Goal: Task Accomplishment & Management: Use online tool/utility

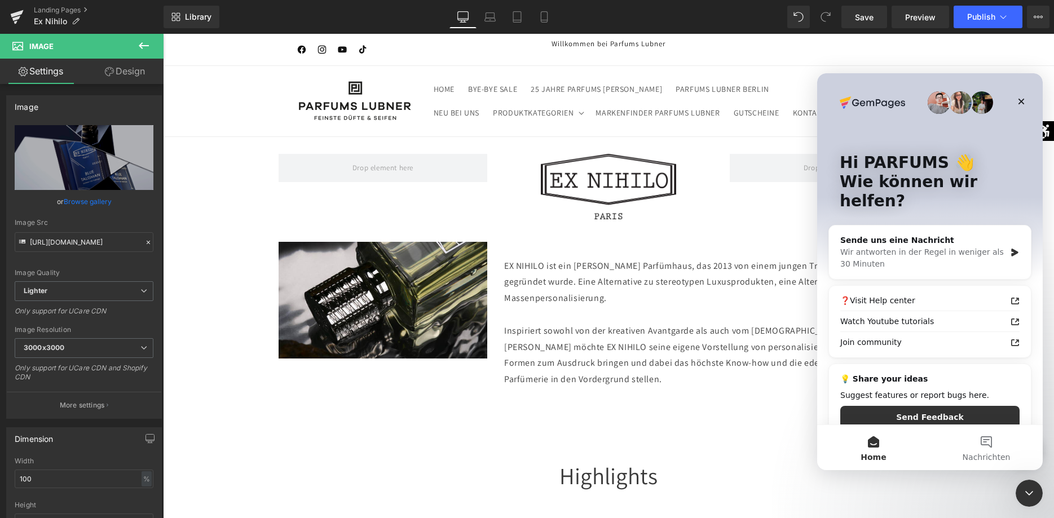
scroll to position [460, 0]
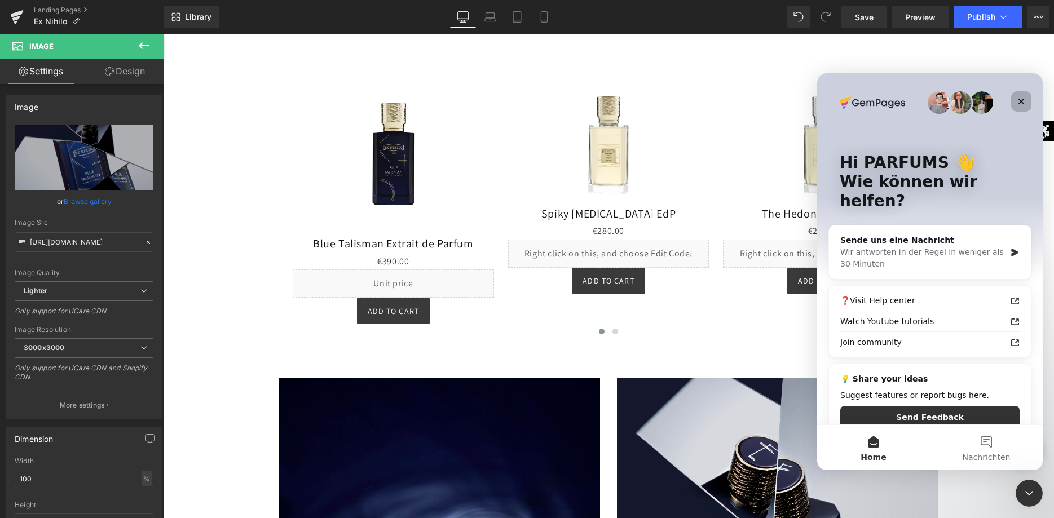
click at [1018, 98] on icon "Schließen" at bounding box center [1020, 101] width 9 height 9
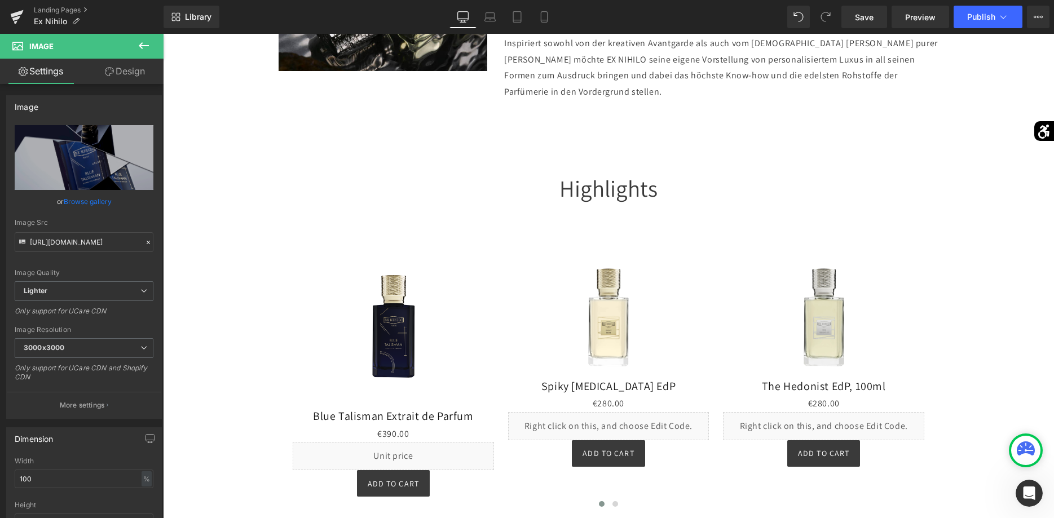
scroll to position [230, 0]
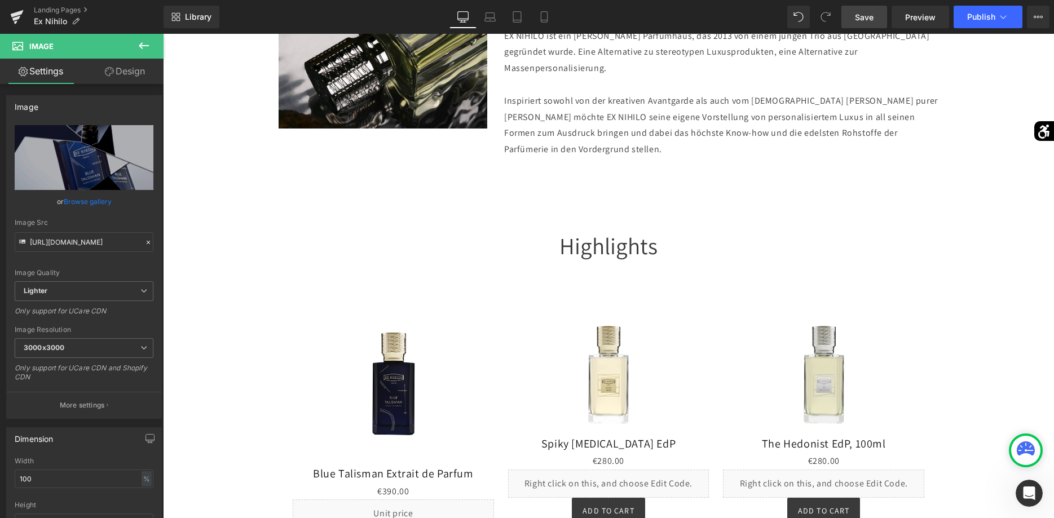
click at [871, 28] on link "Save" at bounding box center [864, 17] width 46 height 23
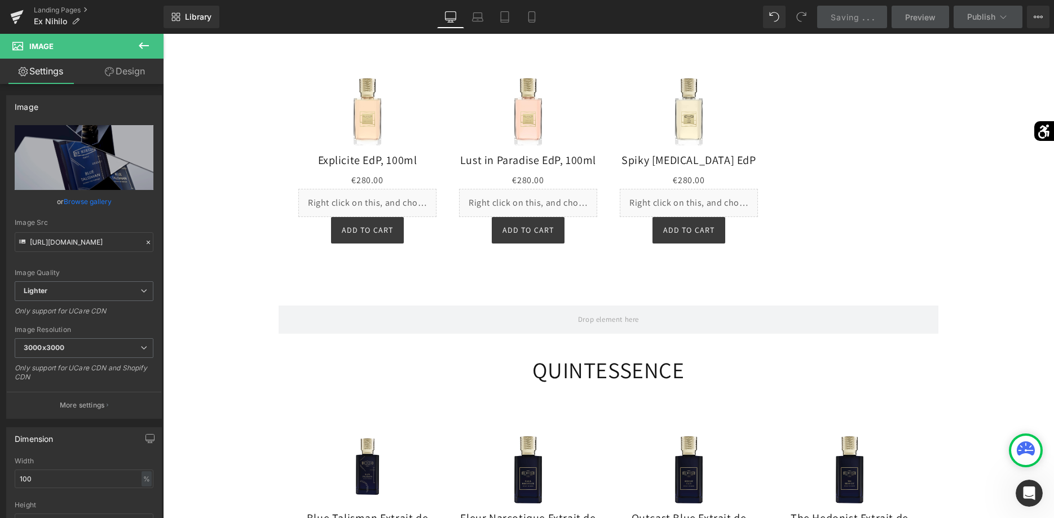
scroll to position [1610, 0]
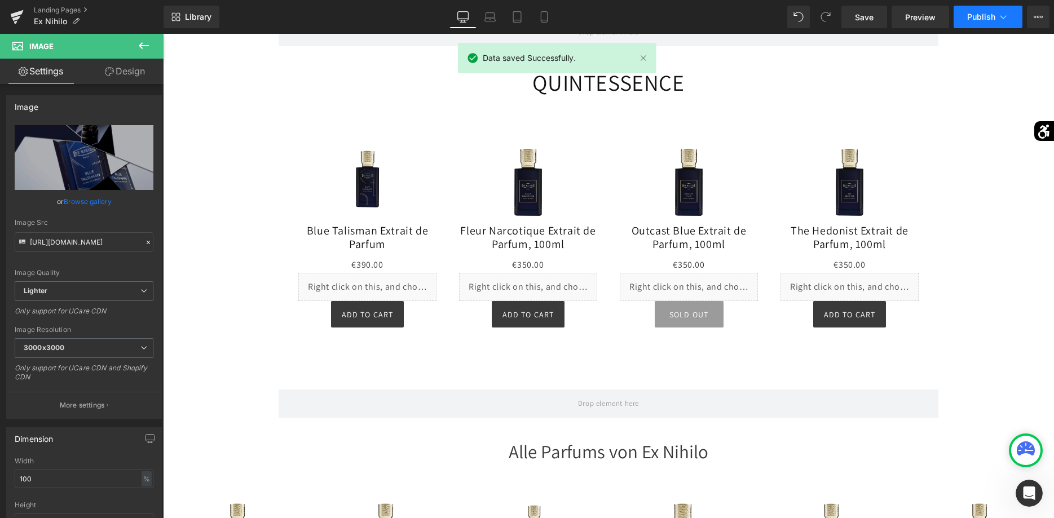
click at [1003, 26] on button "Publish" at bounding box center [987, 17] width 69 height 23
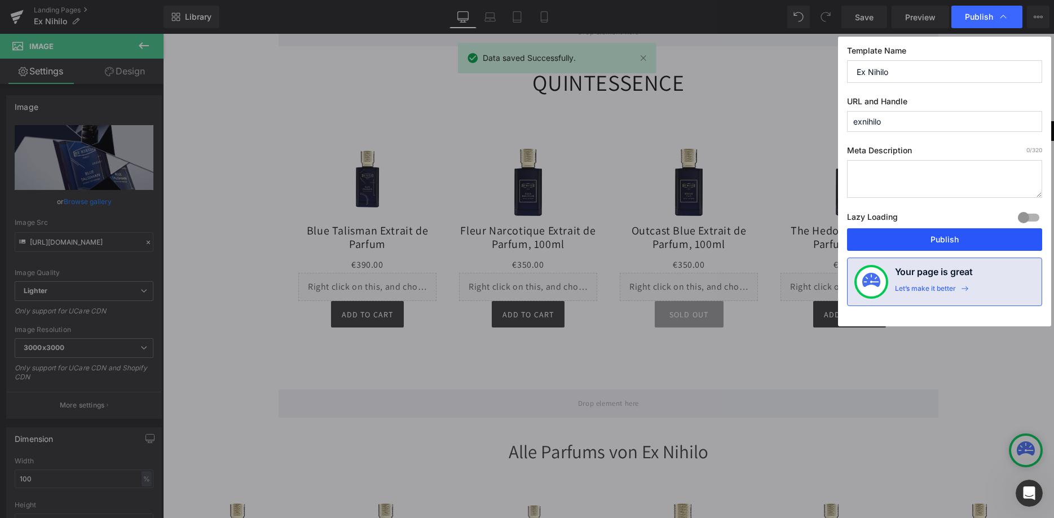
click at [939, 233] on button "Publish" at bounding box center [944, 239] width 195 height 23
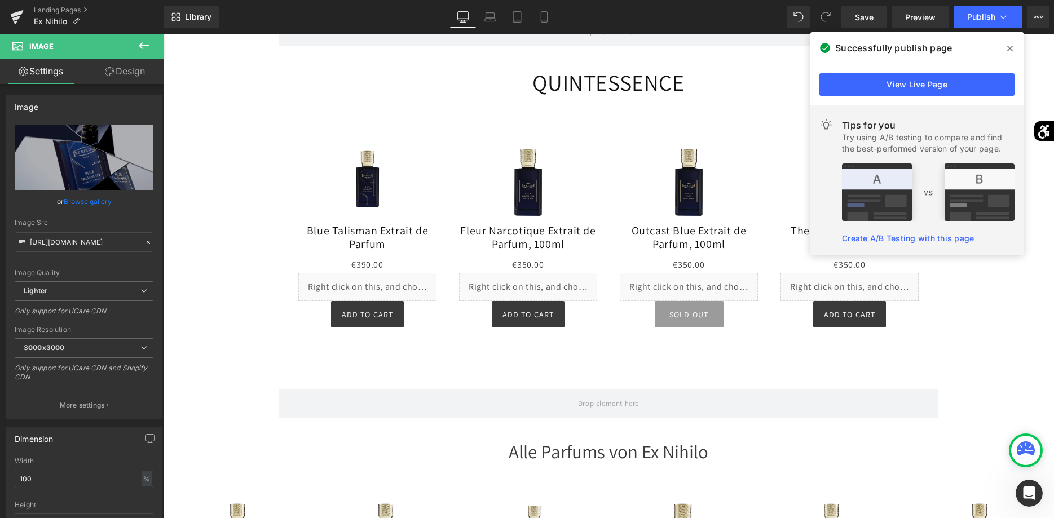
click at [1007, 51] on icon at bounding box center [1010, 48] width 6 height 9
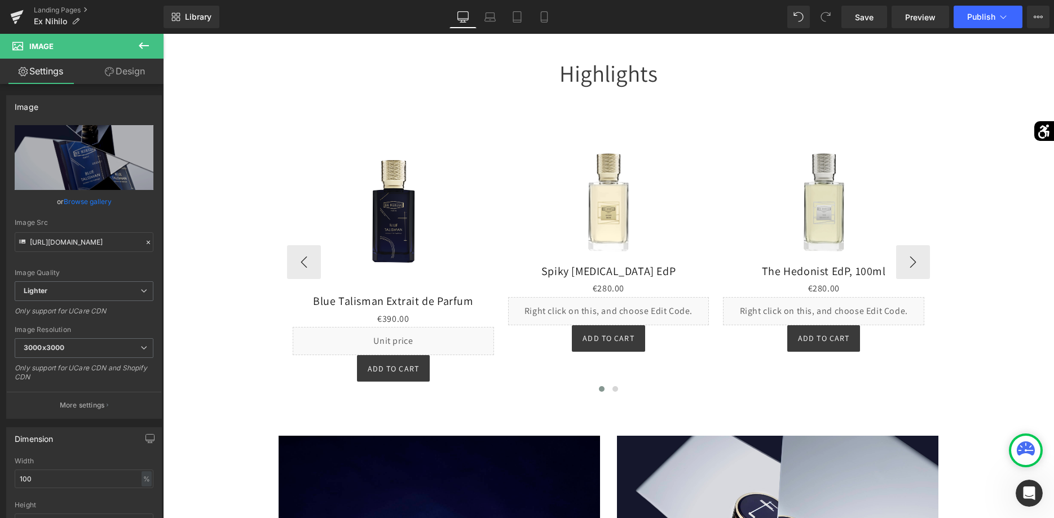
scroll to position [460, 0]
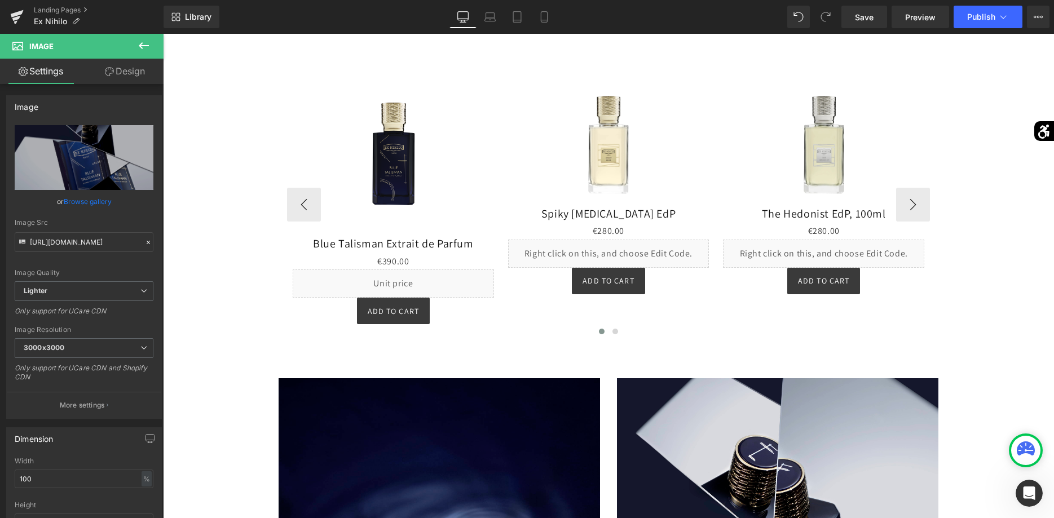
click at [387, 148] on img at bounding box center [393, 160] width 151 height 151
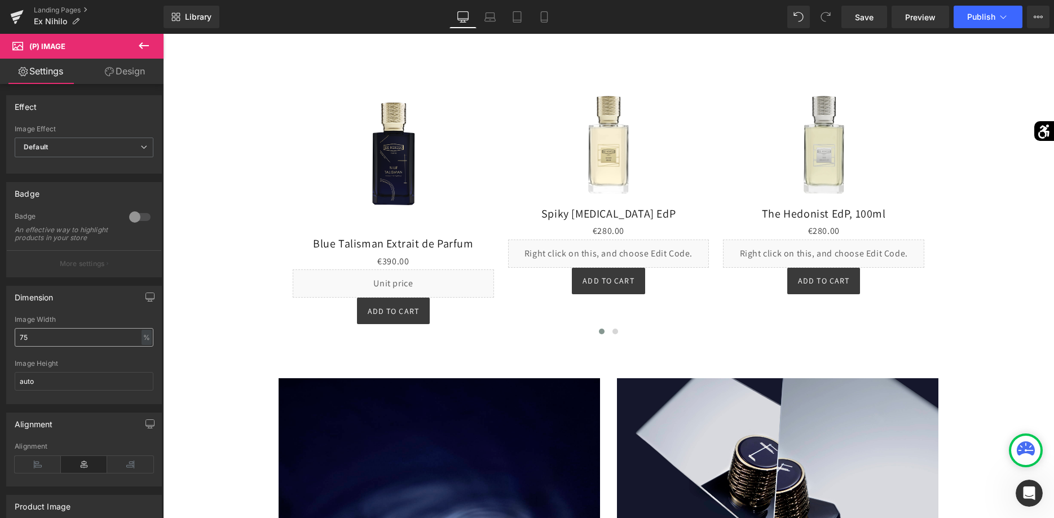
drag, startPoint x: 76, startPoint y: 341, endPoint x: -29, endPoint y: 324, distance: 105.6
click at [15, 328] on input "75" at bounding box center [84, 337] width 139 height 19
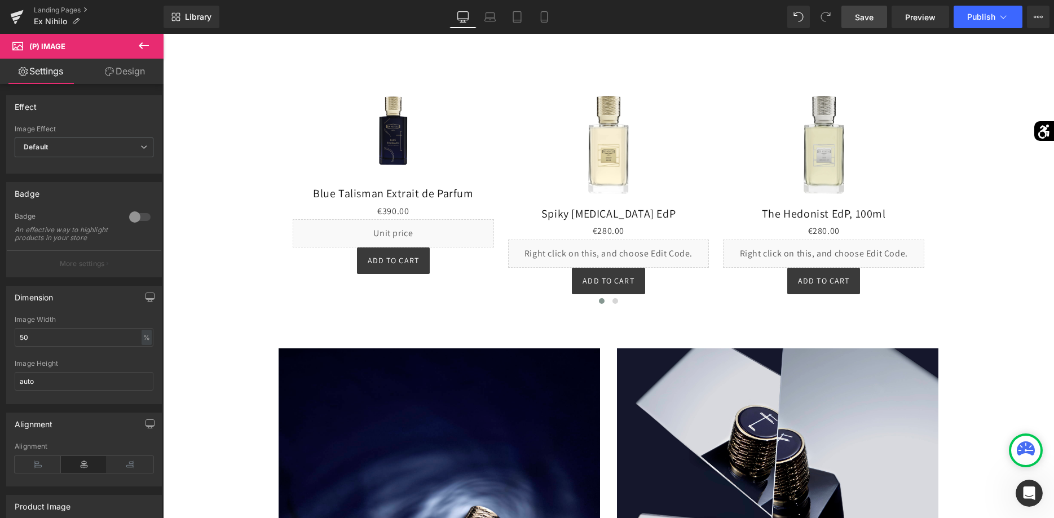
type input "50"
click at [856, 17] on span "Save" at bounding box center [864, 17] width 19 height 12
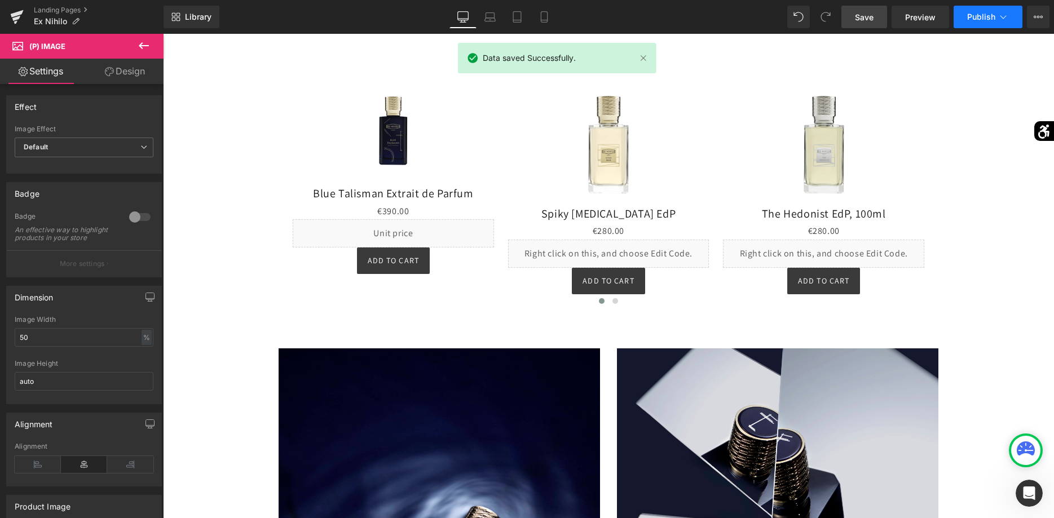
click at [975, 25] on button "Publish" at bounding box center [987, 17] width 69 height 23
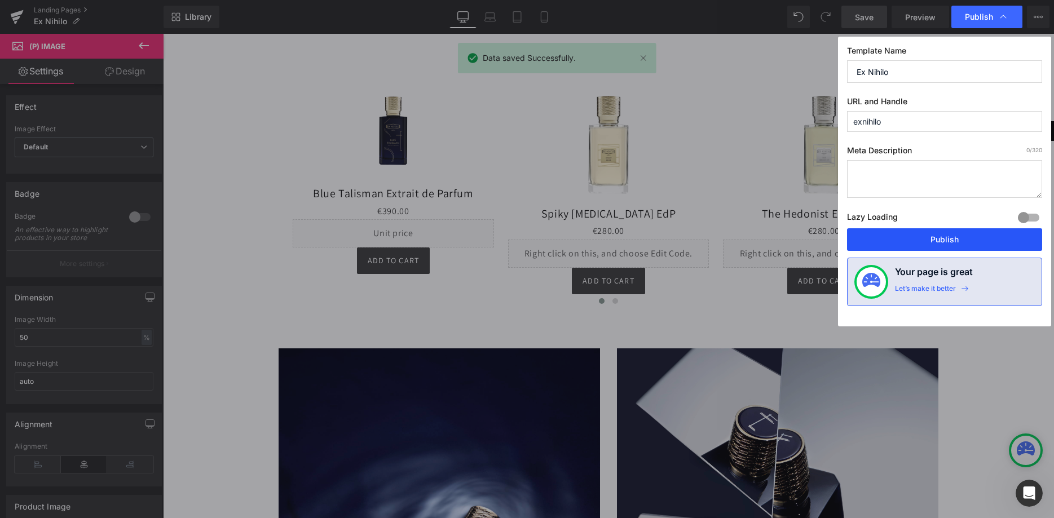
click at [918, 235] on button "Publish" at bounding box center [944, 239] width 195 height 23
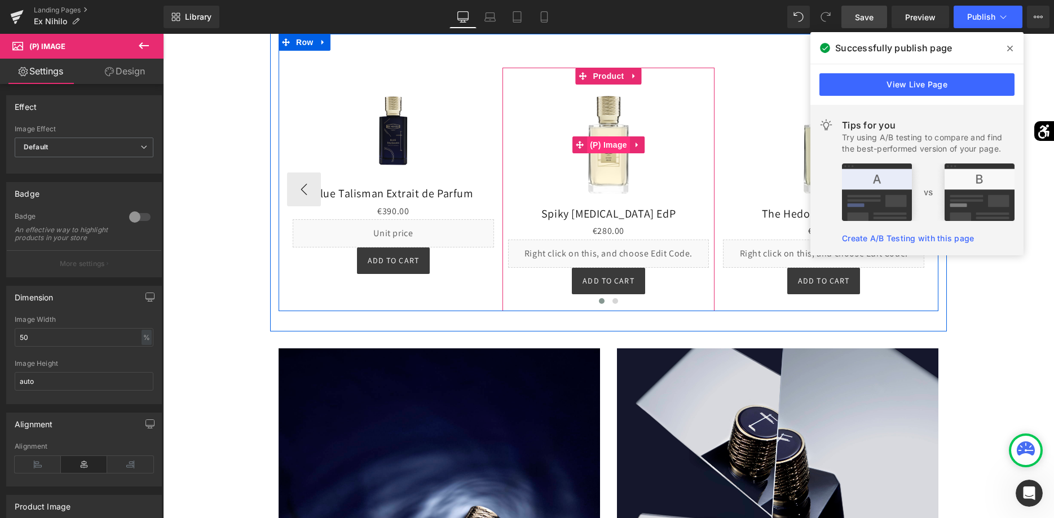
click at [599, 136] on span "(P) Image" at bounding box center [608, 144] width 43 height 17
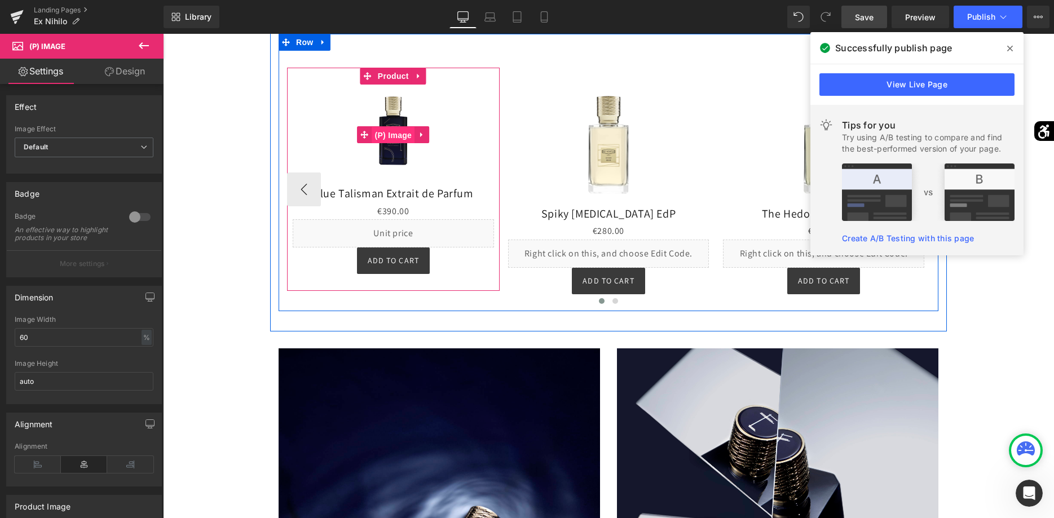
click at [387, 127] on span "(P) Image" at bounding box center [392, 135] width 43 height 17
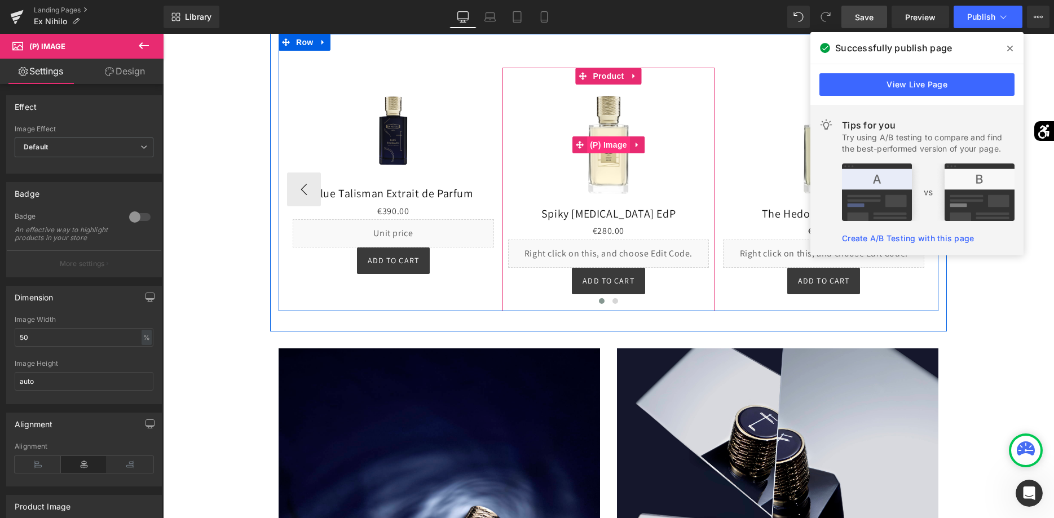
click at [612, 136] on span "(P) Image" at bounding box center [608, 144] width 43 height 17
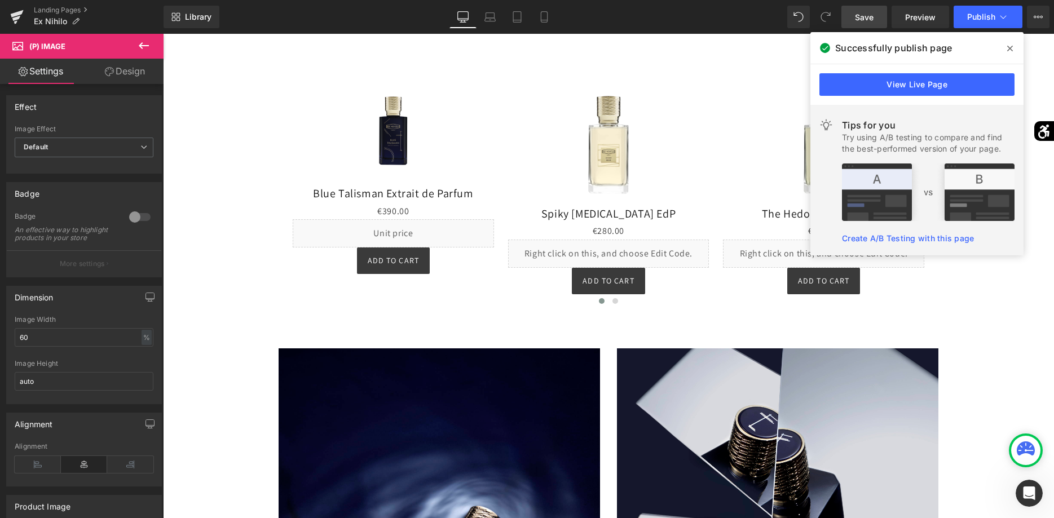
click at [1008, 47] on icon at bounding box center [1010, 49] width 6 height 6
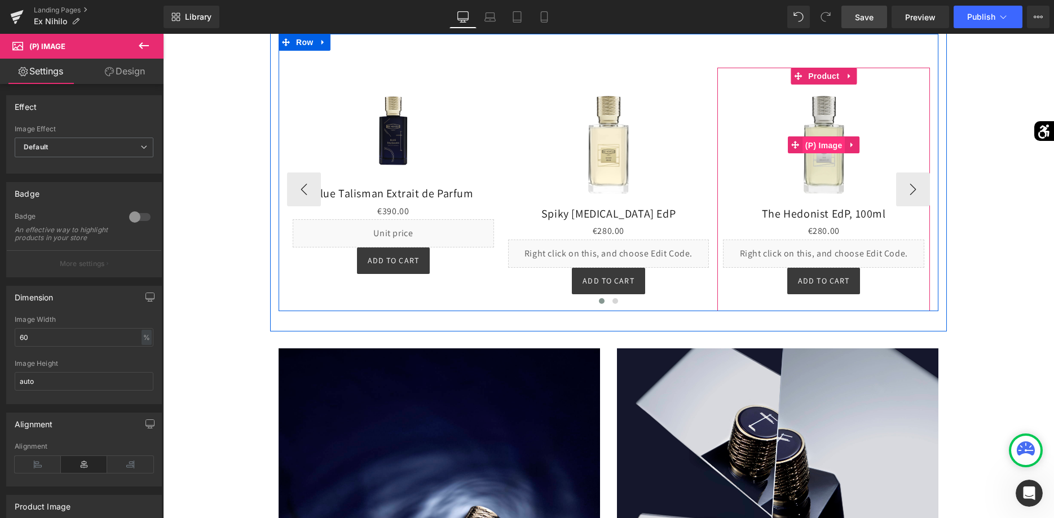
click at [826, 137] on span "(P) Image" at bounding box center [823, 145] width 43 height 17
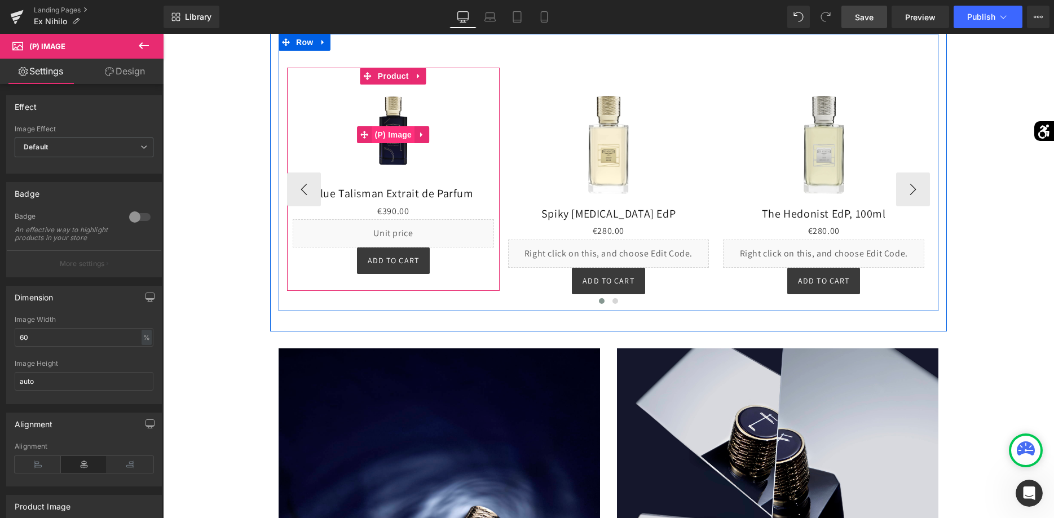
click at [398, 126] on span "(P) Image" at bounding box center [392, 134] width 43 height 17
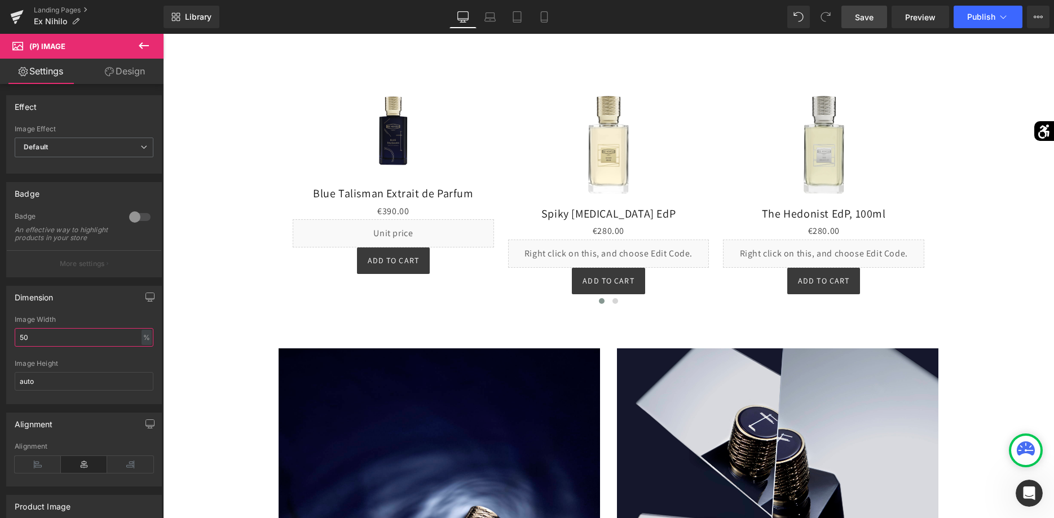
drag, startPoint x: 78, startPoint y: 333, endPoint x: -29, endPoint y: 316, distance: 108.5
click at [15, 328] on input "50" at bounding box center [84, 337] width 139 height 19
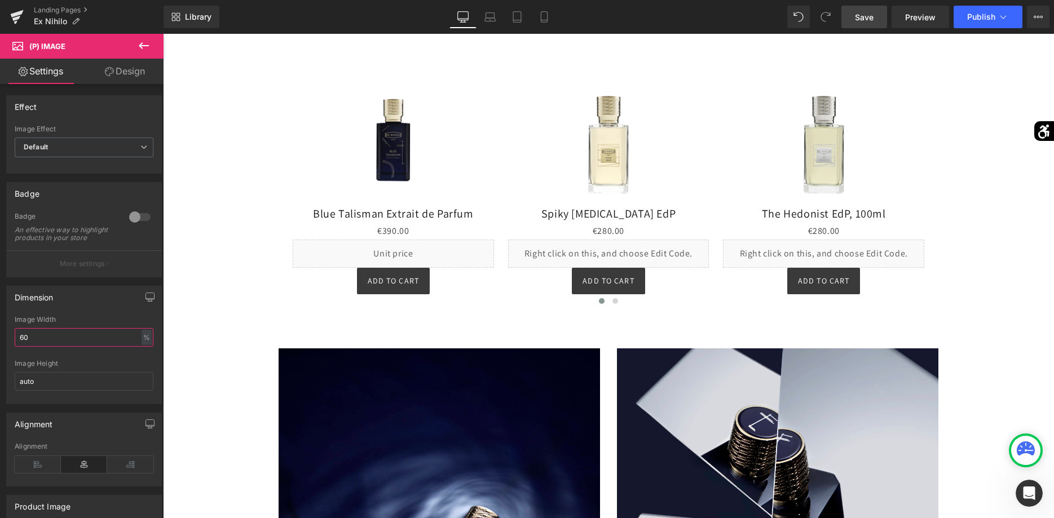
type input "60"
click at [870, 20] on span "Save" at bounding box center [864, 17] width 19 height 12
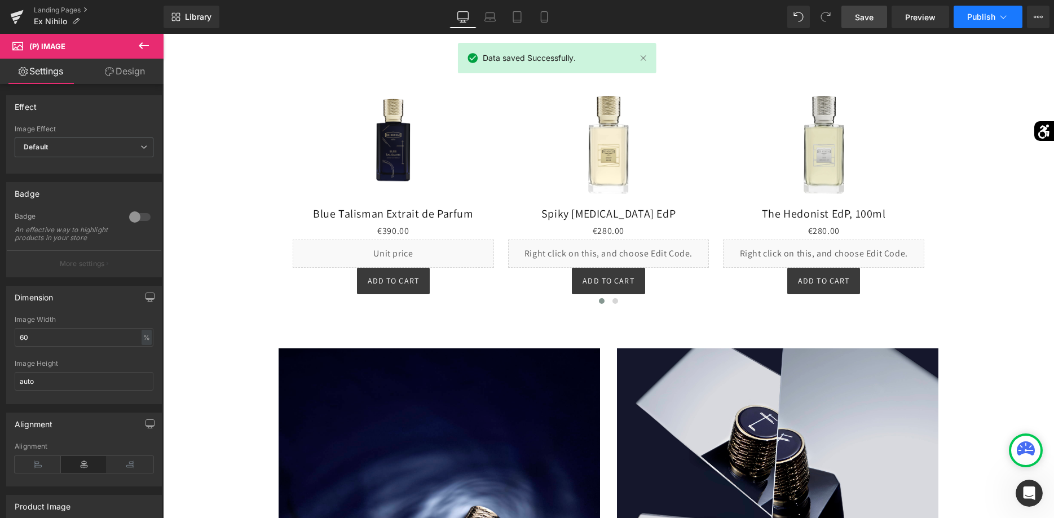
click at [975, 21] on span "Publish" at bounding box center [981, 16] width 28 height 9
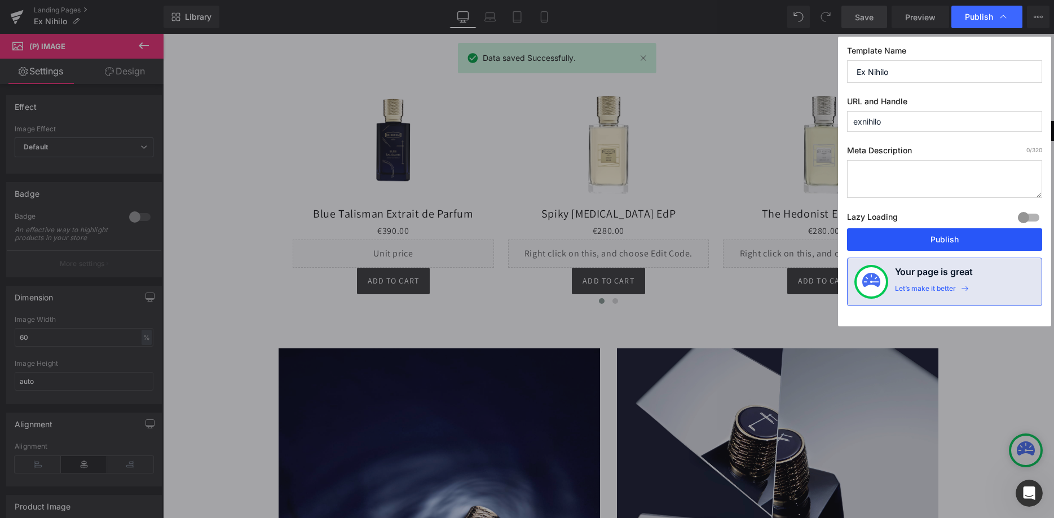
click at [902, 228] on button "Publish" at bounding box center [944, 239] width 195 height 23
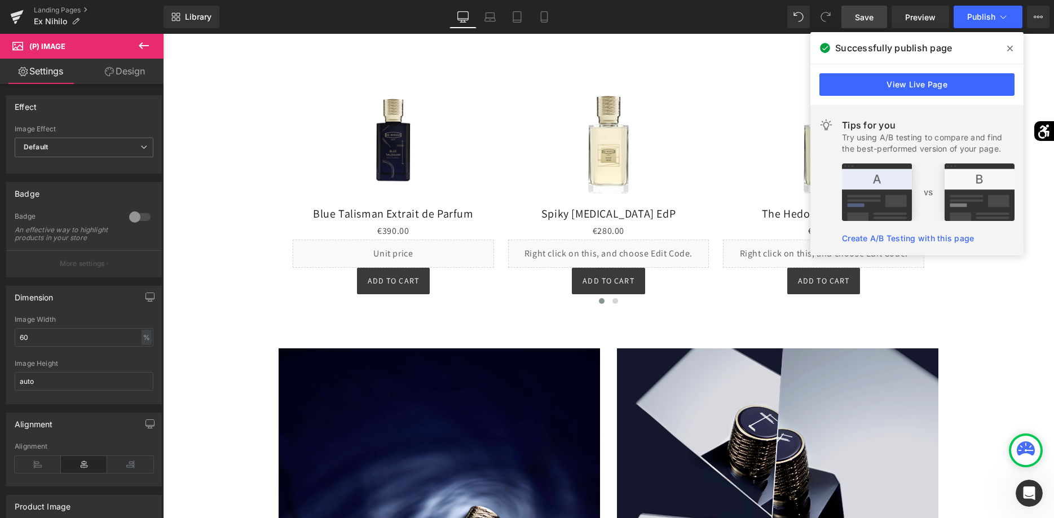
click at [1010, 44] on icon at bounding box center [1010, 48] width 6 height 9
